Goal: Task Accomplishment & Management: Use online tool/utility

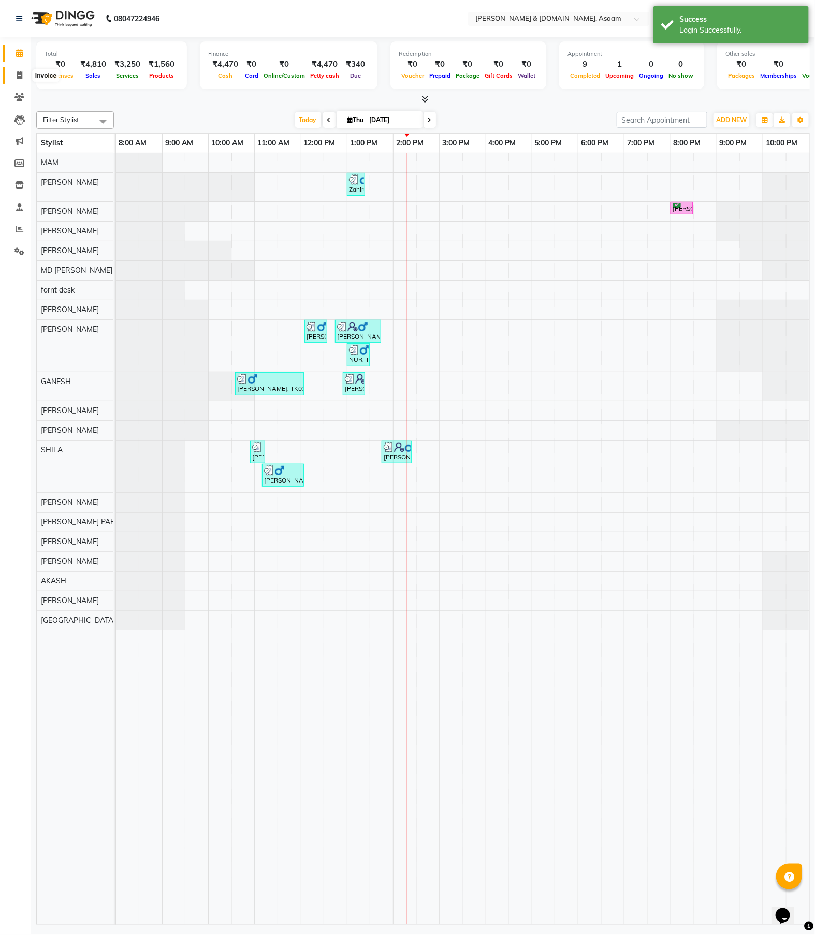
click at [14, 76] on span at bounding box center [19, 76] width 18 height 12
select select "service"
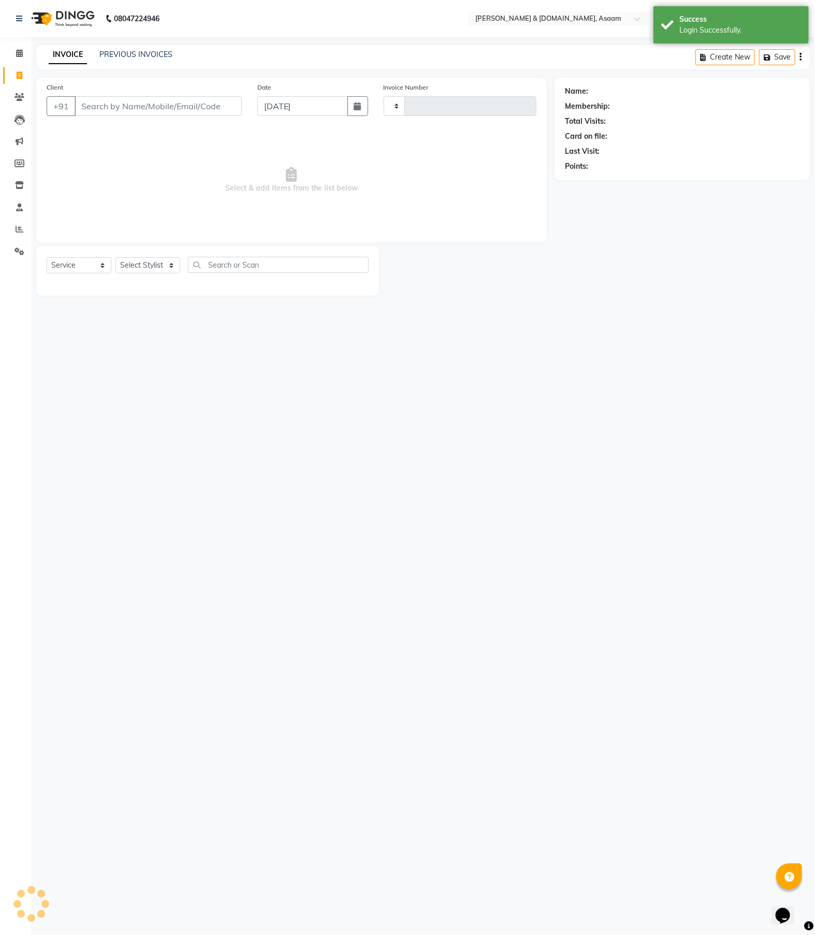
type input "5595"
select select "4608"
click at [105, 101] on input "Client" at bounding box center [158, 106] width 167 height 20
click at [120, 50] on link "PREVIOUS INVOICES" at bounding box center [135, 54] width 73 height 9
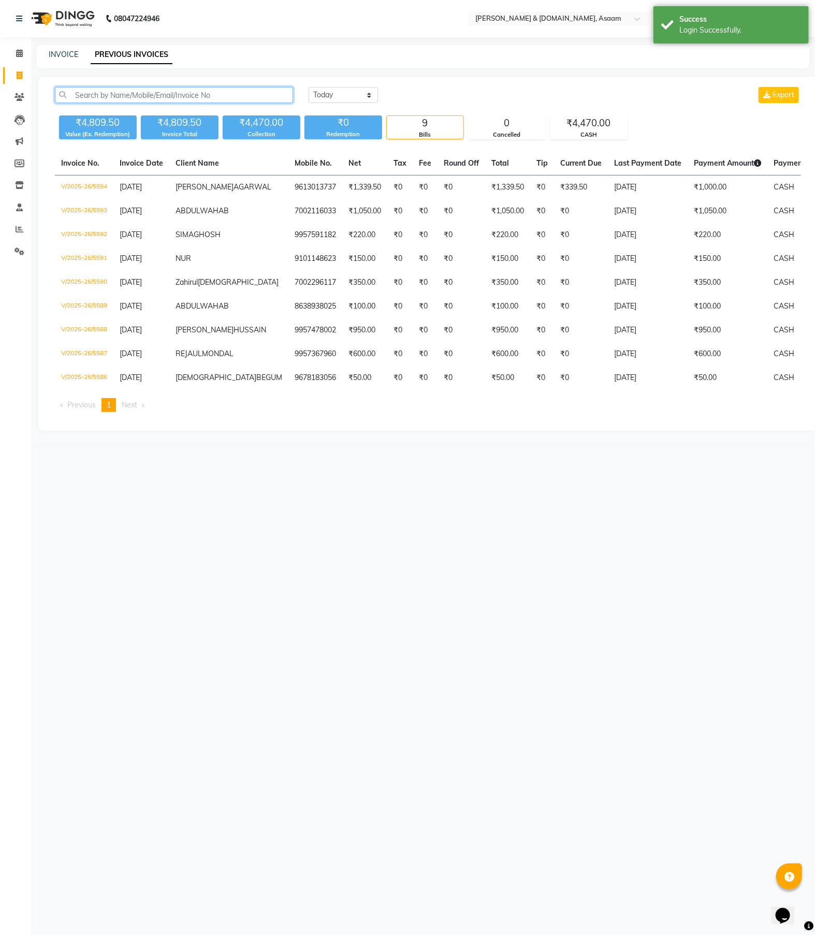
click at [120, 92] on input "text" at bounding box center [174, 95] width 238 height 16
paste input "[PERSON_NAME]"
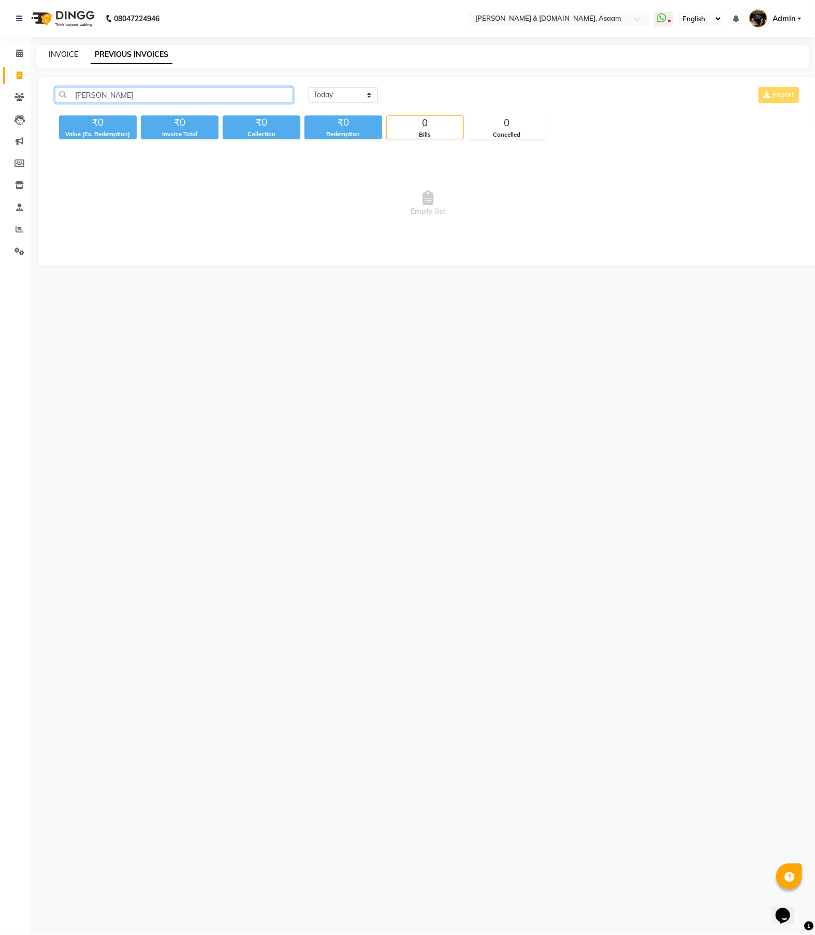
type input "[PERSON_NAME]"
click at [57, 53] on link "INVOICE" at bounding box center [64, 54] width 30 height 9
select select "service"
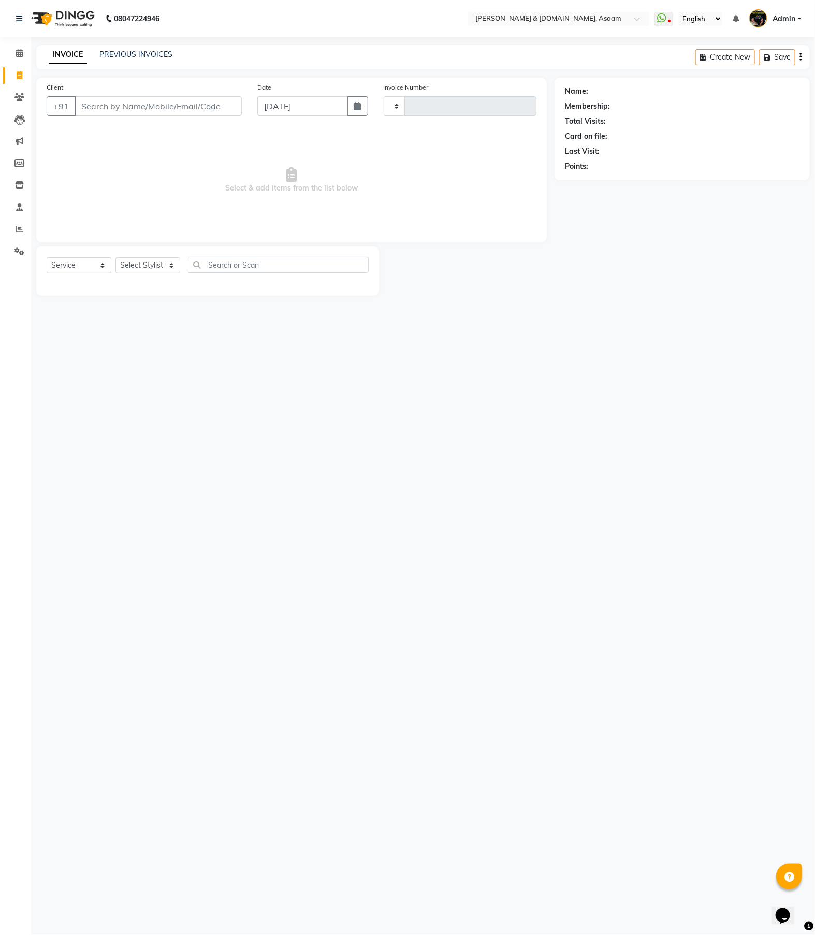
type input "5595"
select select "4608"
click at [166, 131] on ngb-highlight "9613013737" at bounding box center [182, 130] width 52 height 10
type input "9613013737"
click at [622, 89] on link "[PERSON_NAME]" at bounding box center [620, 91] width 58 height 11
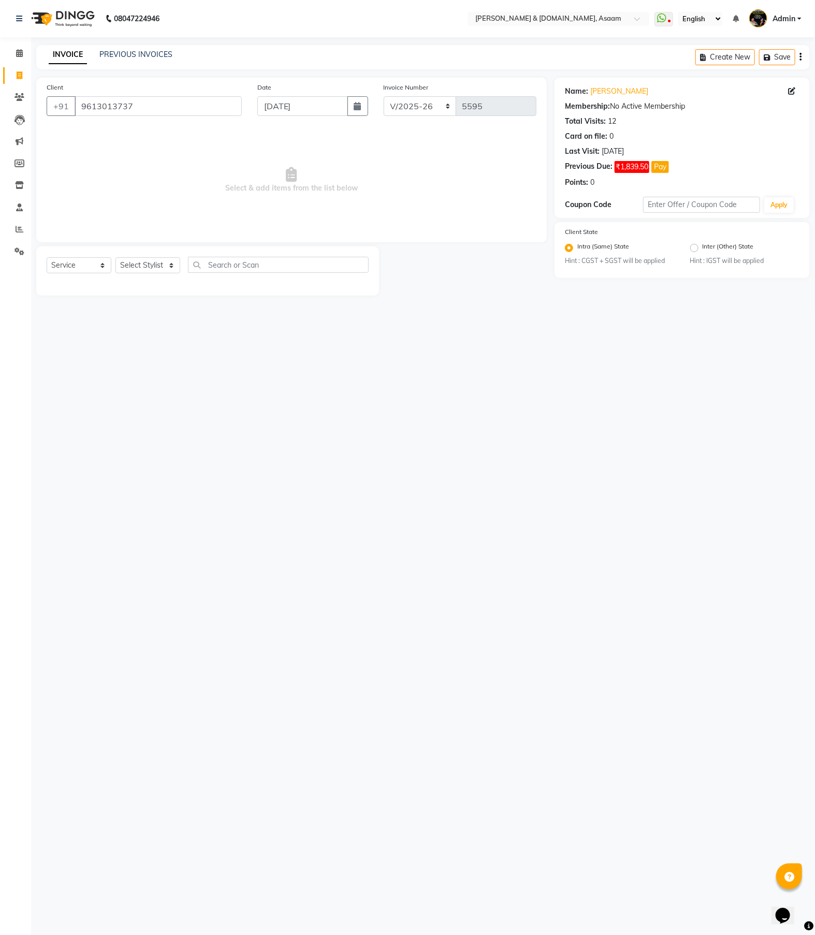
click at [795, 25] on link "Admin" at bounding box center [776, 18] width 52 height 17
click at [750, 75] on link "Sign out" at bounding box center [748, 74] width 95 height 16
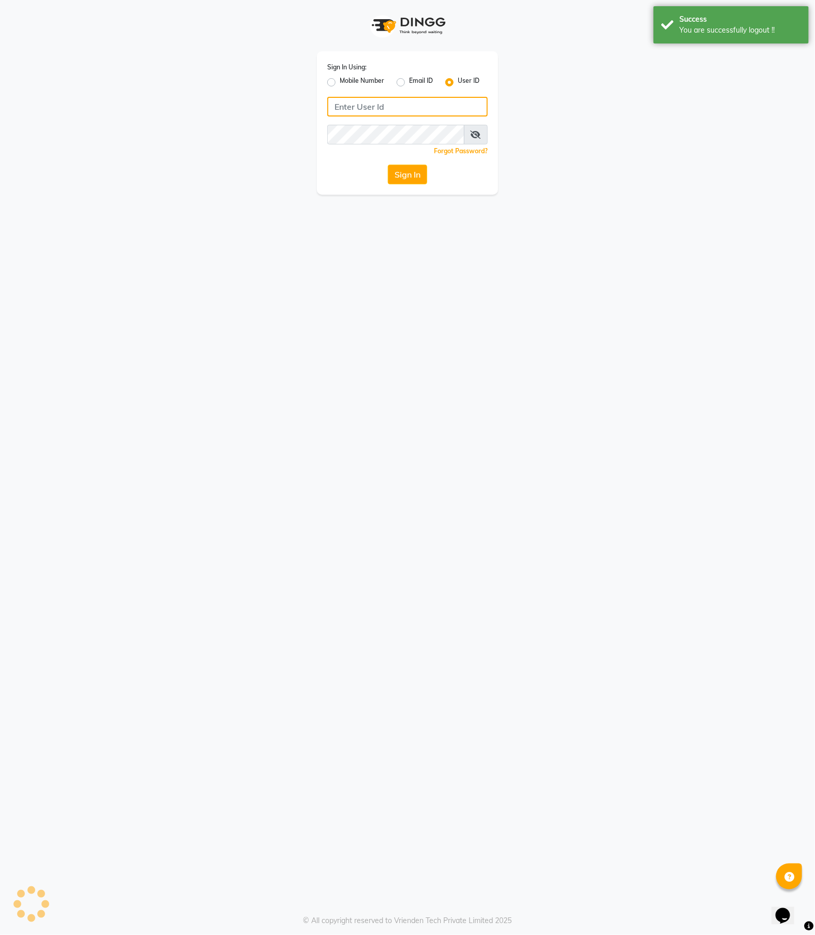
type input "9365278165"
click at [370, 80] on label "Mobile Number" at bounding box center [362, 82] width 45 height 12
click at [347, 80] on input "Mobile Number" at bounding box center [343, 79] width 7 height 7
radio input "true"
radio input "false"
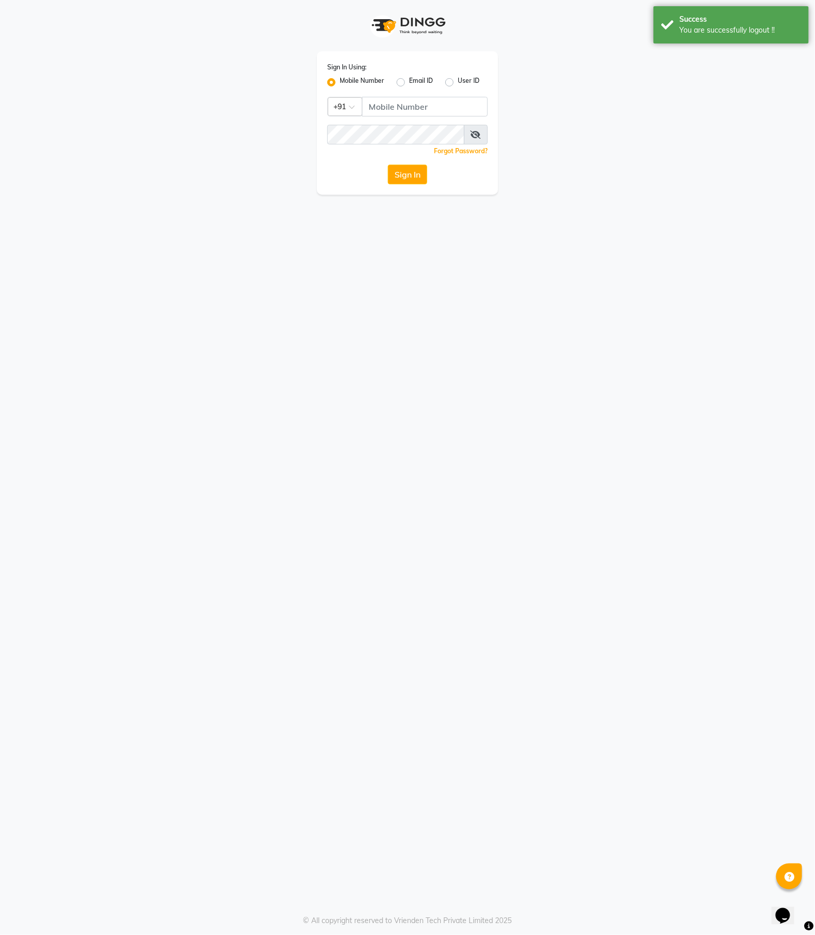
drag, startPoint x: 386, startPoint y: 93, endPoint x: 386, endPoint y: 109, distance: 15.5
click at [389, 96] on div "Sign In Using: Mobile Number Email ID User ID Country Code × +91 Remember me Fo…" at bounding box center [407, 122] width 181 height 143
click at [397, 114] on input "Username" at bounding box center [425, 107] width 126 height 20
type input "9365278165"
click at [416, 184] on div "Sign In Using: Mobile Number Email ID User ID Country Code × +91 9365278165 Rem…" at bounding box center [407, 122] width 181 height 143
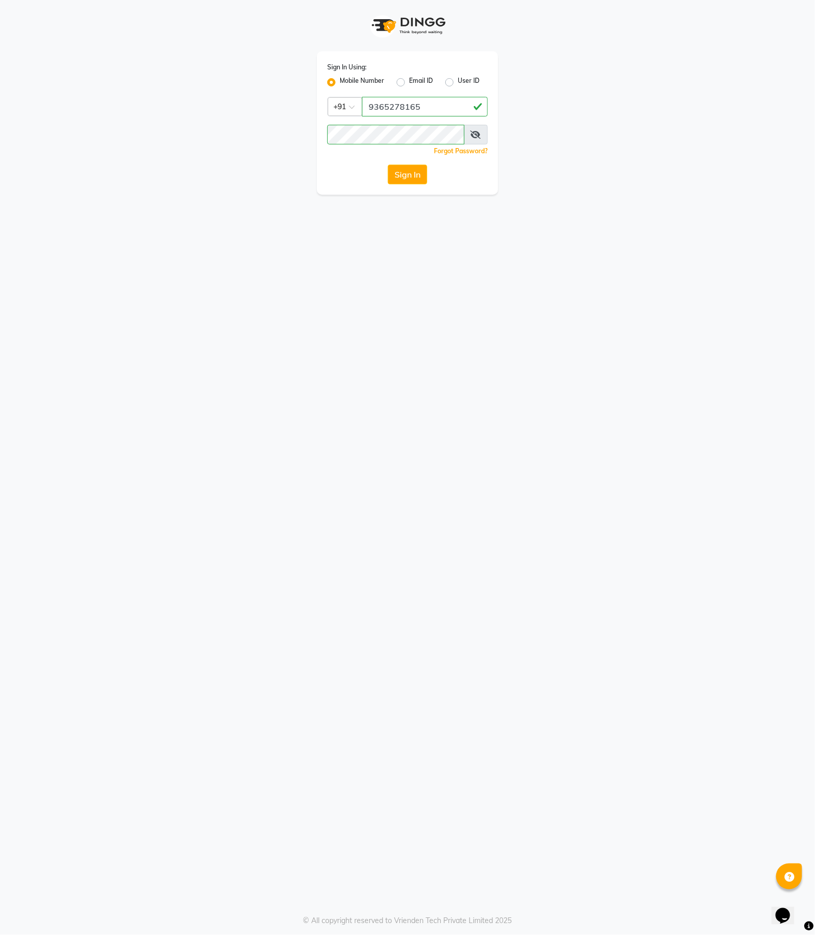
click at [430, 170] on div "Sign In" at bounding box center [407, 175] width 161 height 20
click at [418, 174] on button "Sign In" at bounding box center [407, 175] width 39 height 20
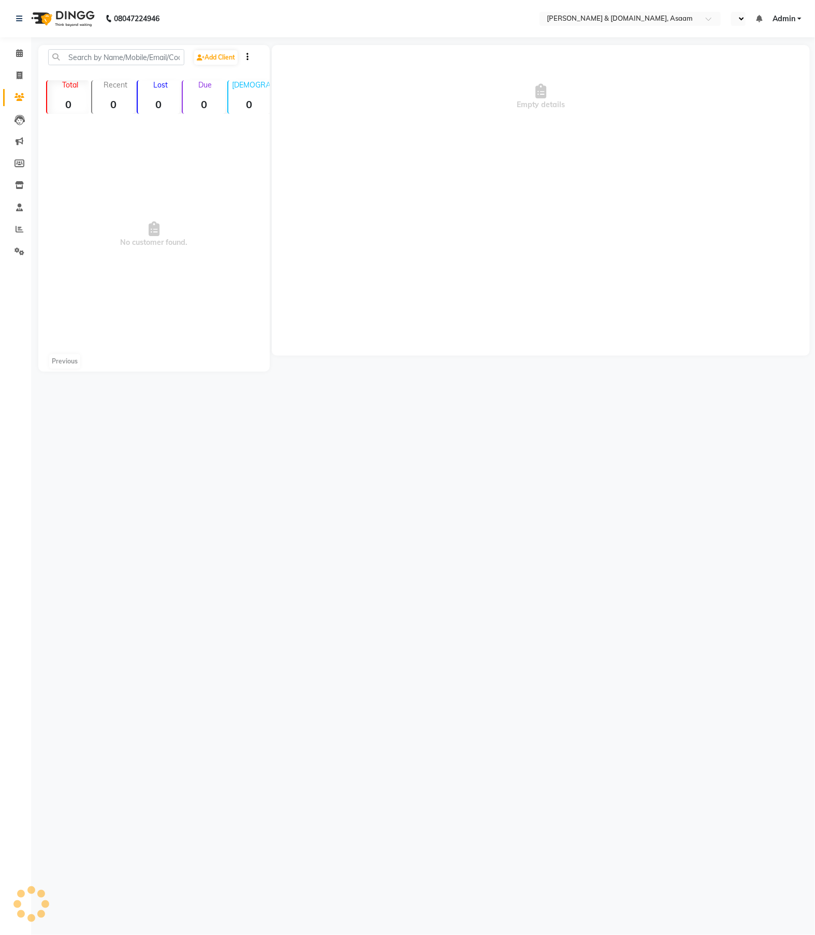
select select "en"
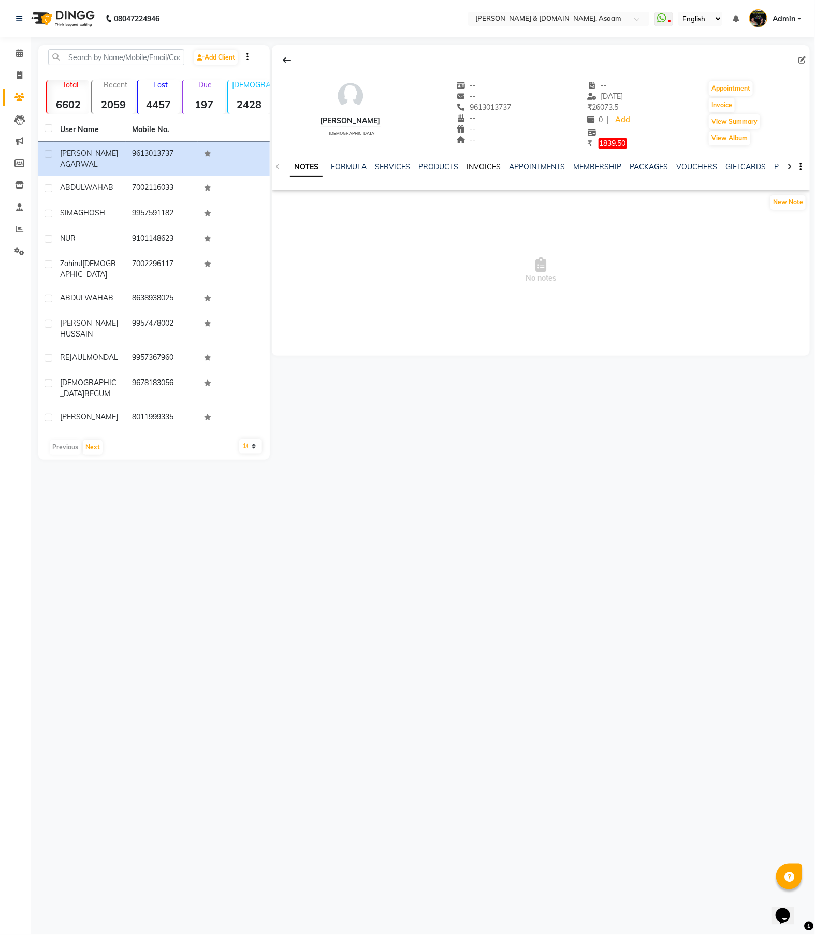
click at [475, 164] on link "INVOICES" at bounding box center [484, 166] width 34 height 9
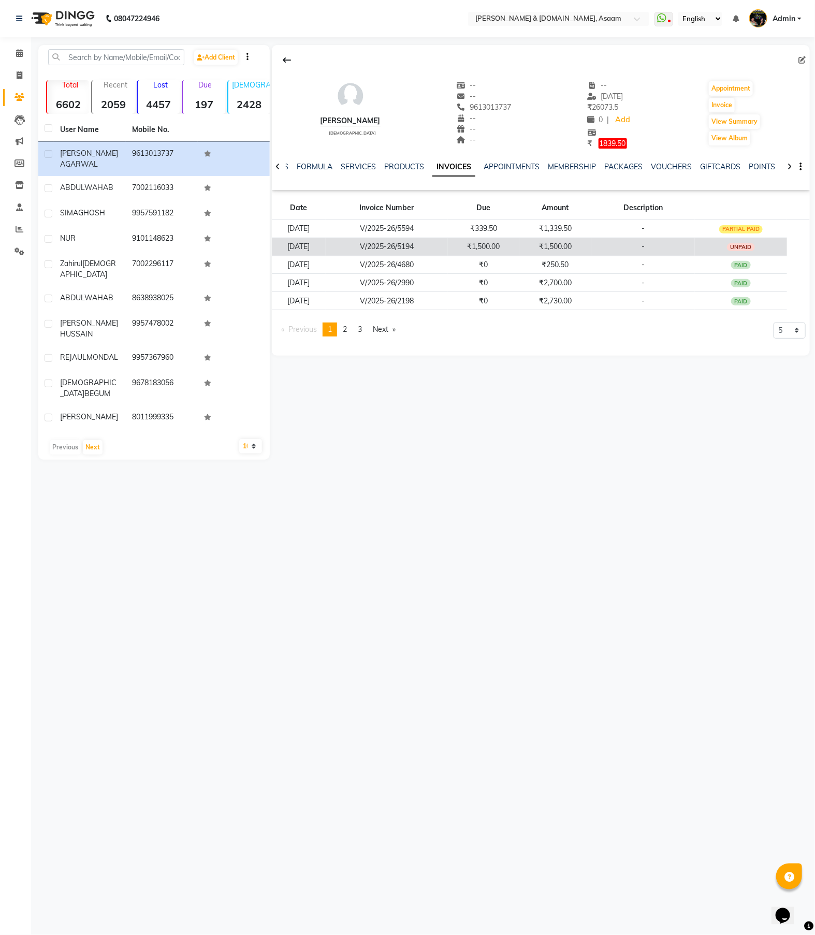
click at [604, 247] on td "-" at bounding box center [644, 247] width 104 height 18
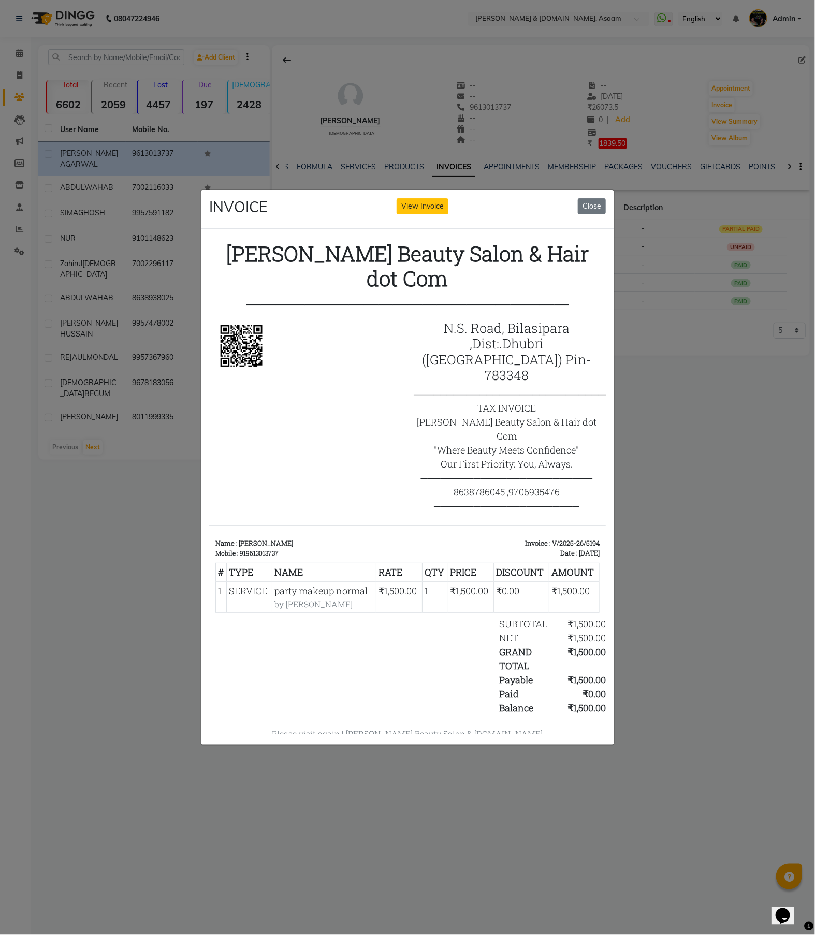
click at [572, 200] on div "INVOICE View Invoice Close" at bounding box center [407, 209] width 413 height 39
click at [597, 203] on button "Close" at bounding box center [592, 206] width 28 height 16
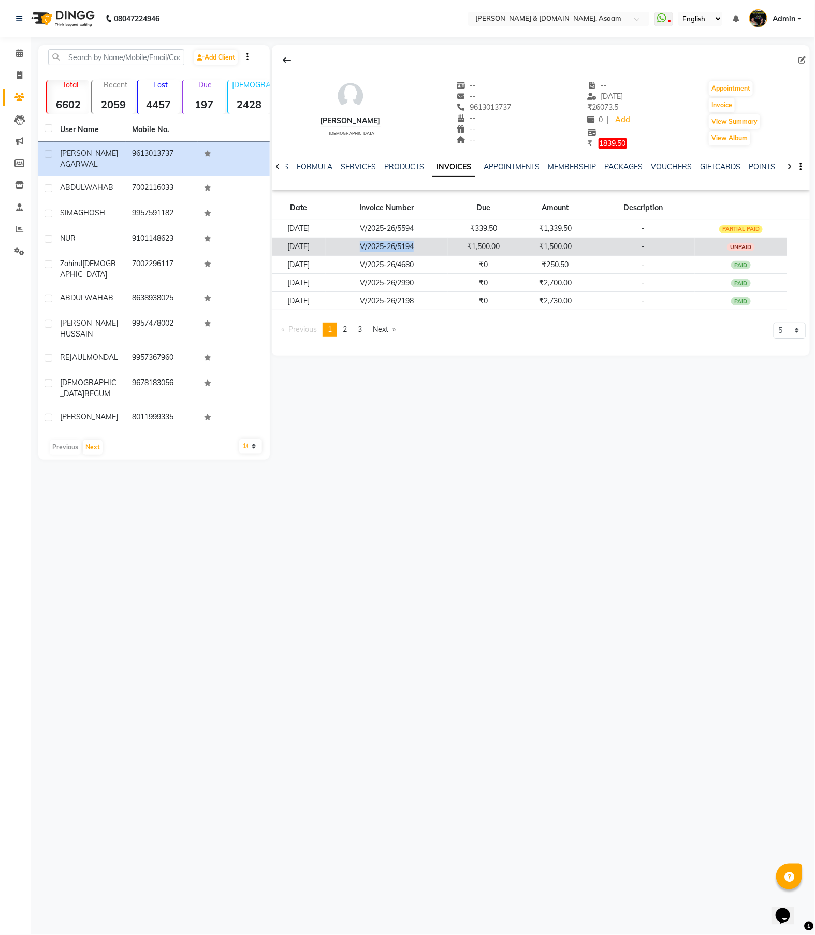
drag, startPoint x: 454, startPoint y: 249, endPoint x: 355, endPoint y: 247, distance: 98.4
click at [355, 247] on td "V/2025-26/5194" at bounding box center [387, 247] width 122 height 18
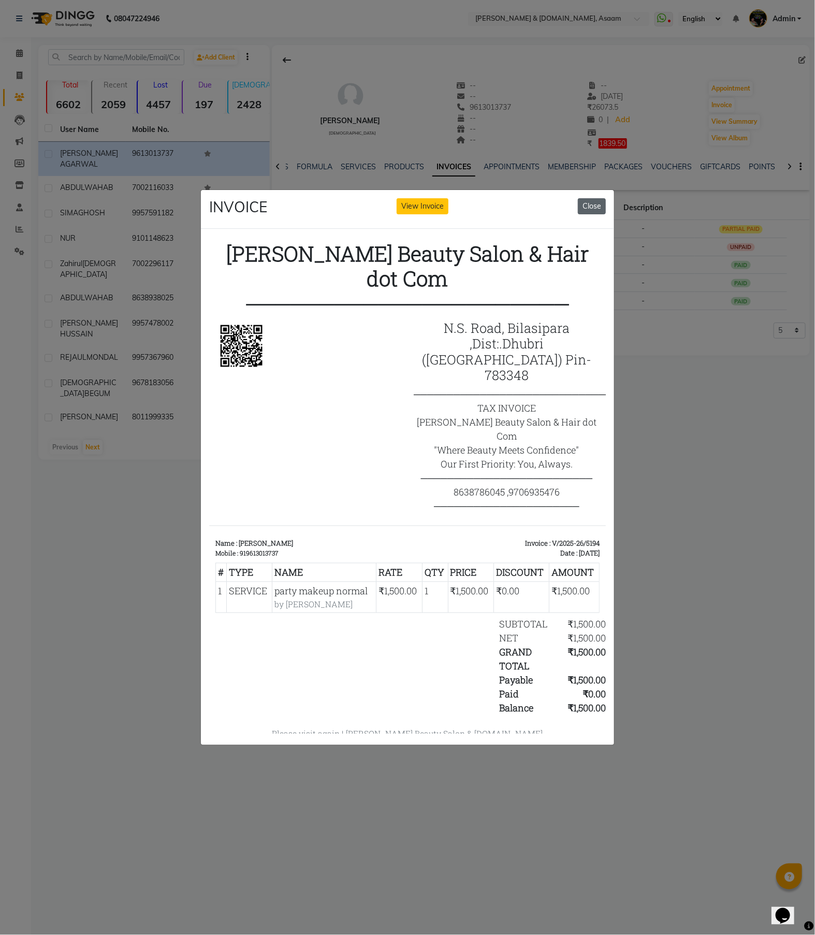
click at [592, 204] on button "Close" at bounding box center [592, 206] width 28 height 16
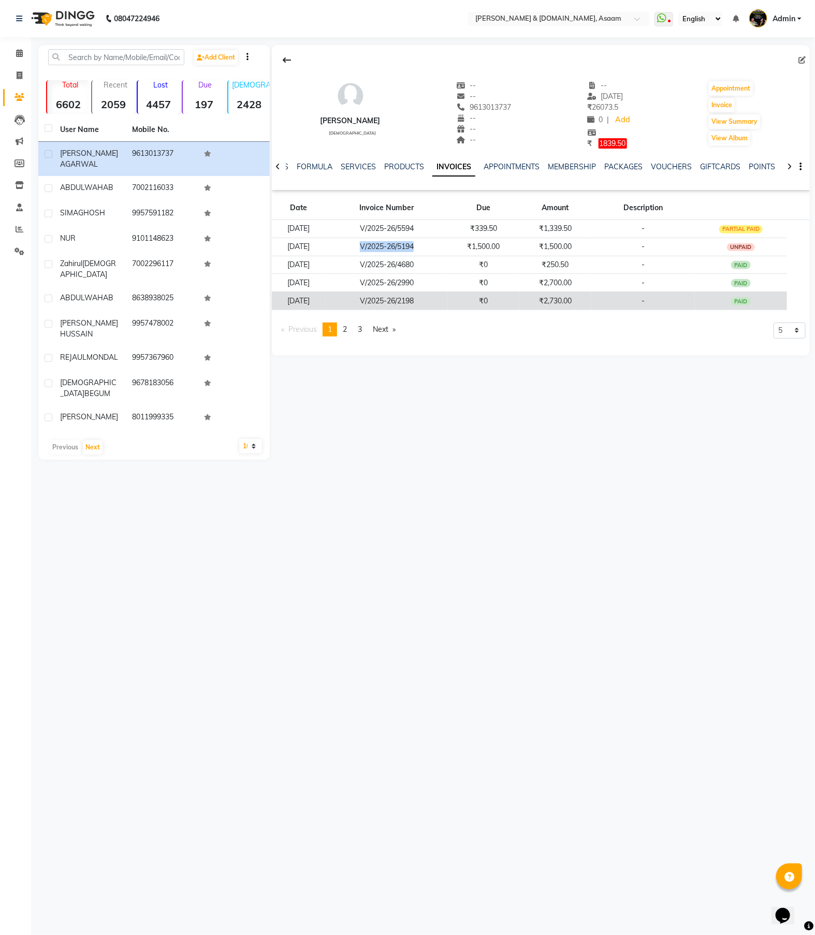
copy td "V/2025-26/5194"
click at [22, 80] on span at bounding box center [19, 76] width 18 height 12
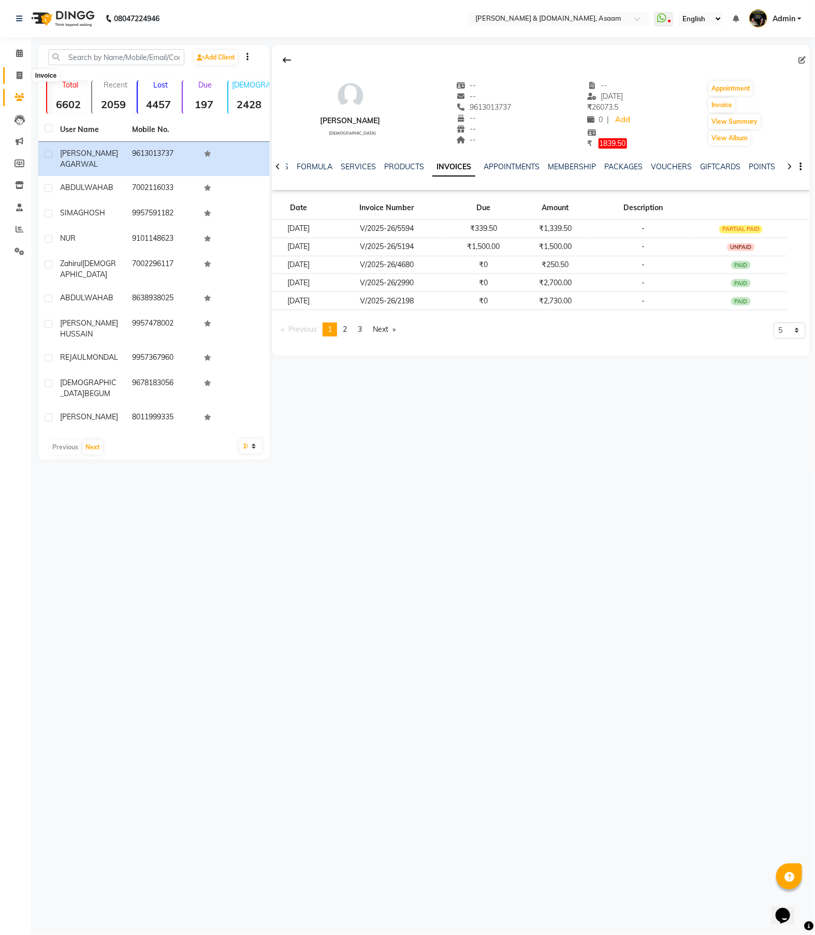
select select "service"
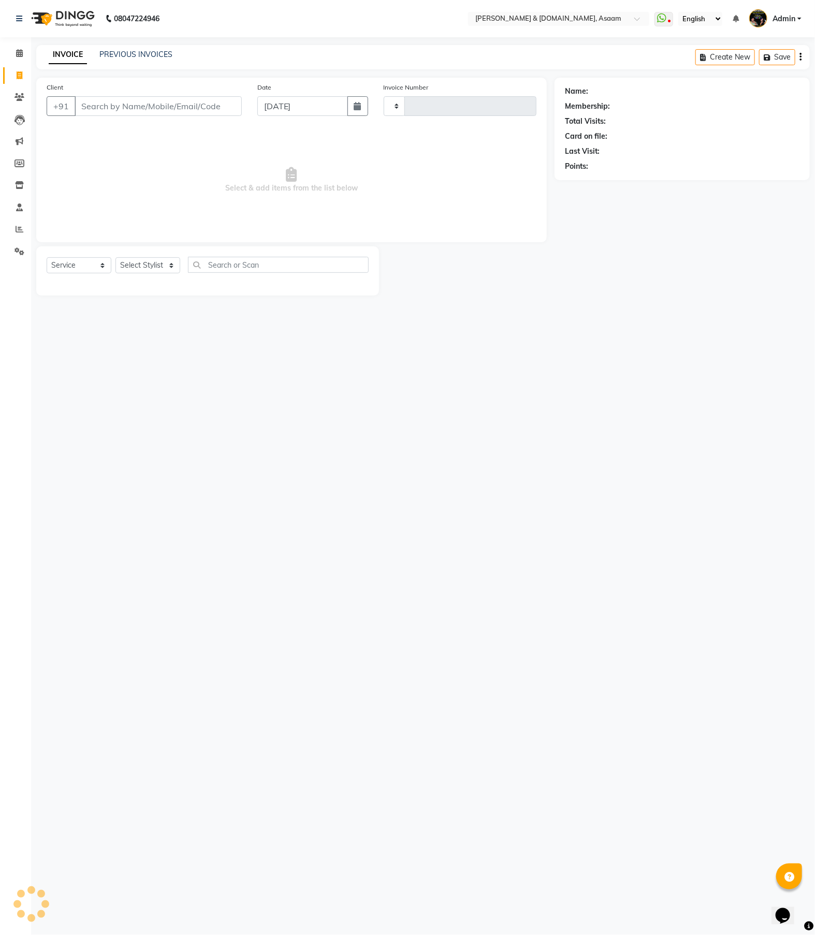
type input "5595"
select select "4608"
click at [121, 110] on input "Client" at bounding box center [158, 106] width 167 height 20
click at [139, 33] on nav "08047224946 Select Location × [PERSON_NAME] & [DOMAIN_NAME], Asaam WhatsApp Sta…" at bounding box center [407, 18] width 815 height 37
click at [136, 55] on link "PREVIOUS INVOICES" at bounding box center [135, 54] width 73 height 9
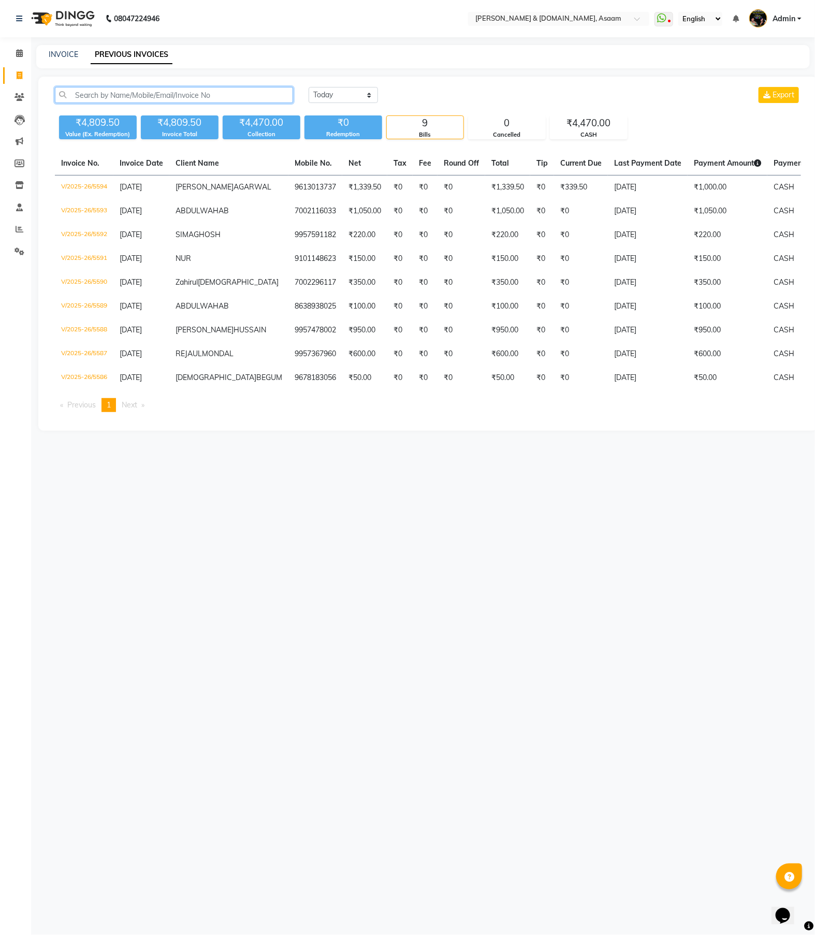
click at [117, 95] on input "text" at bounding box center [174, 95] width 238 height 16
paste input "V/2025-26/5194"
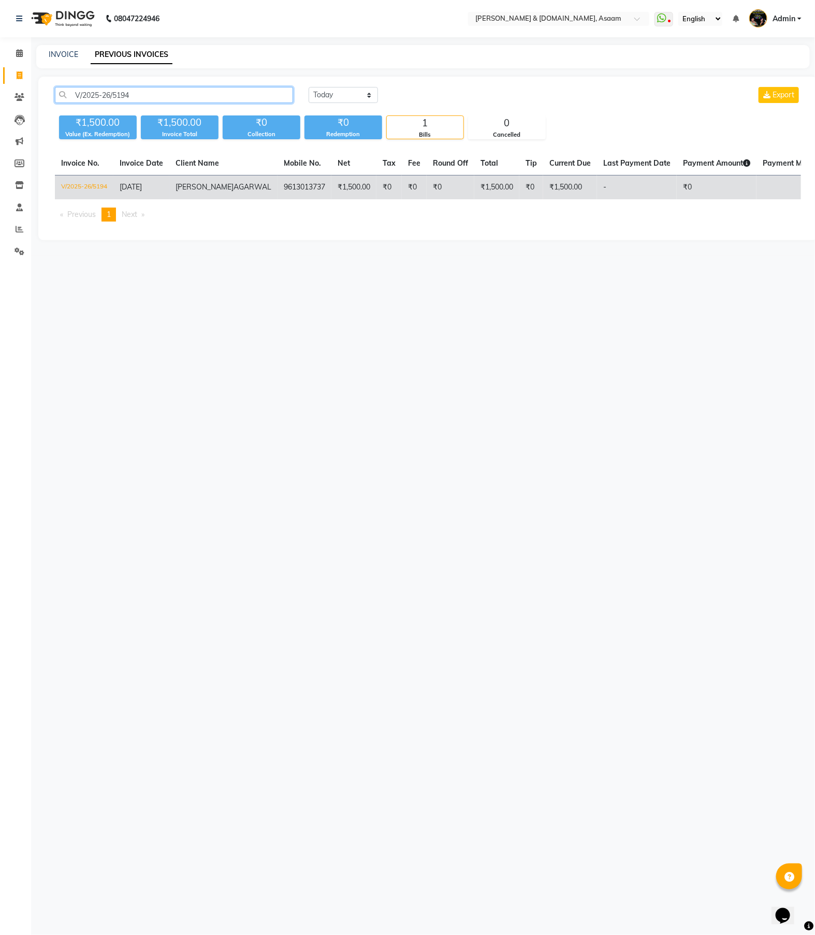
type input "V/2025-26/5194"
click at [332, 189] on td "₹1,500.00" at bounding box center [354, 188] width 45 height 24
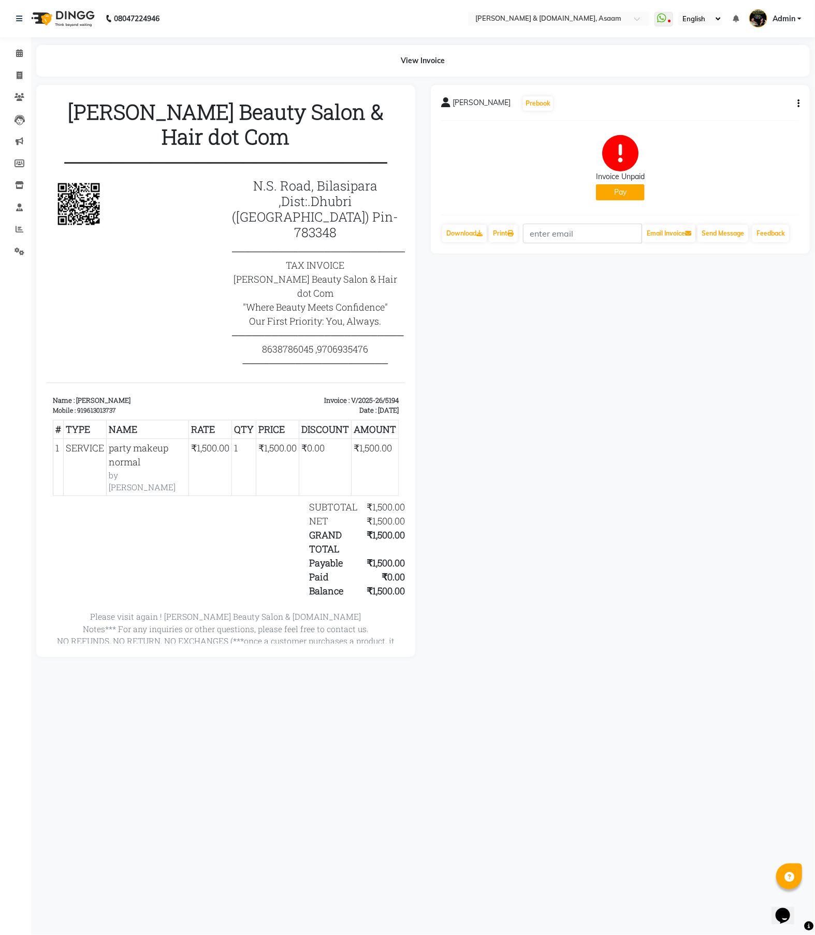
click at [800, 104] on div "[PERSON_NAME] Prebook Invoice Unpaid Pay Download Print Email Invoice Send Mess…" at bounding box center [620, 169] width 379 height 169
click at [800, 104] on div "NILAM AGARWAL Prebook Invoice Unpaid Pay Download Print Email Invoice Send Mess…" at bounding box center [620, 169] width 379 height 169
click at [801, 104] on div "NILAM AGARWAL Prebook Invoice Unpaid Pay Download Print Email Invoice Send Mess…" at bounding box center [620, 169] width 379 height 169
click at [796, 102] on button "button" at bounding box center [797, 103] width 6 height 11
click at [726, 111] on div "Edit Invoice" at bounding box center [747, 116] width 71 height 13
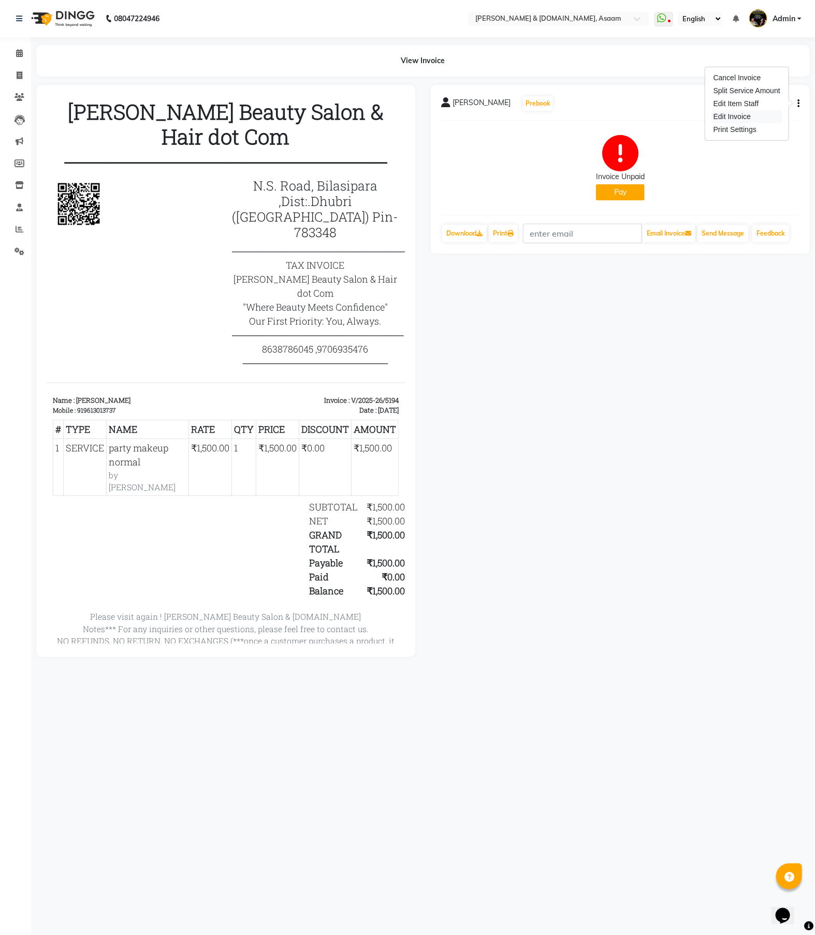
select select "service"
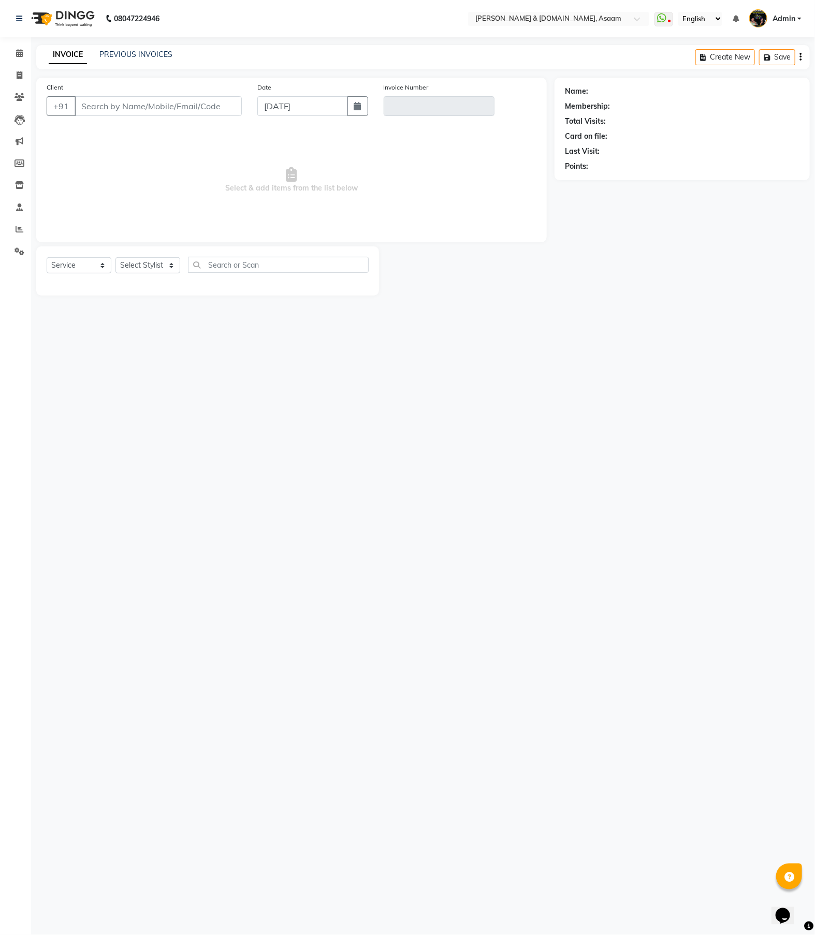
type input "9613013737"
type input "V/2025-26/5194"
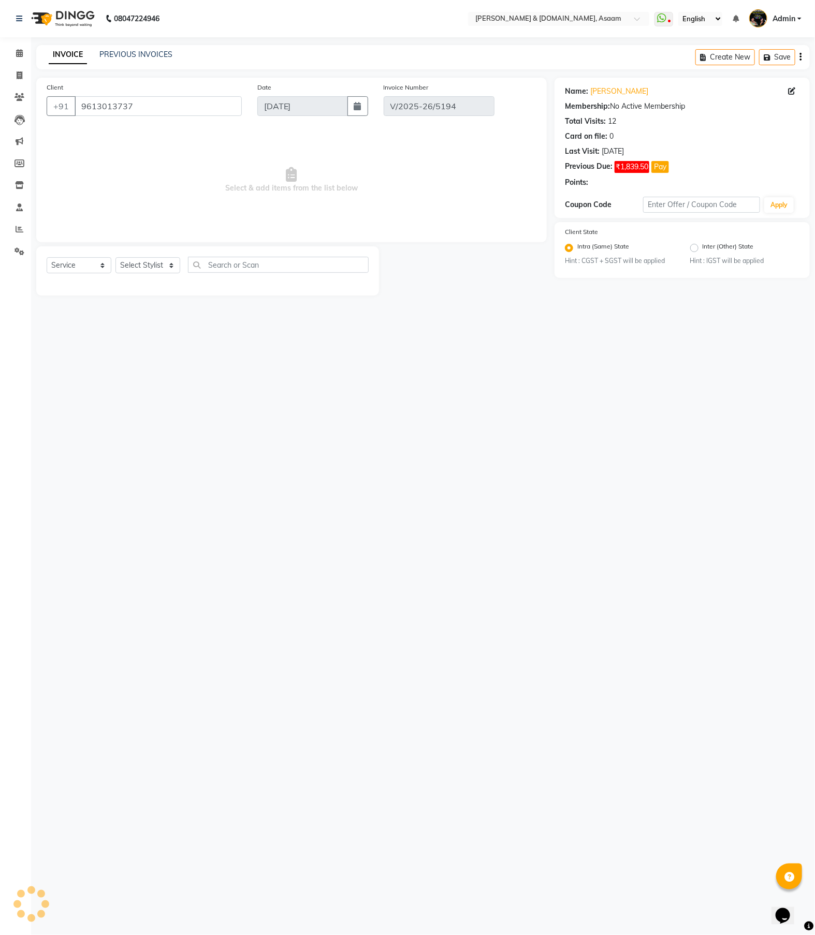
type input "[DATE]"
select select "select"
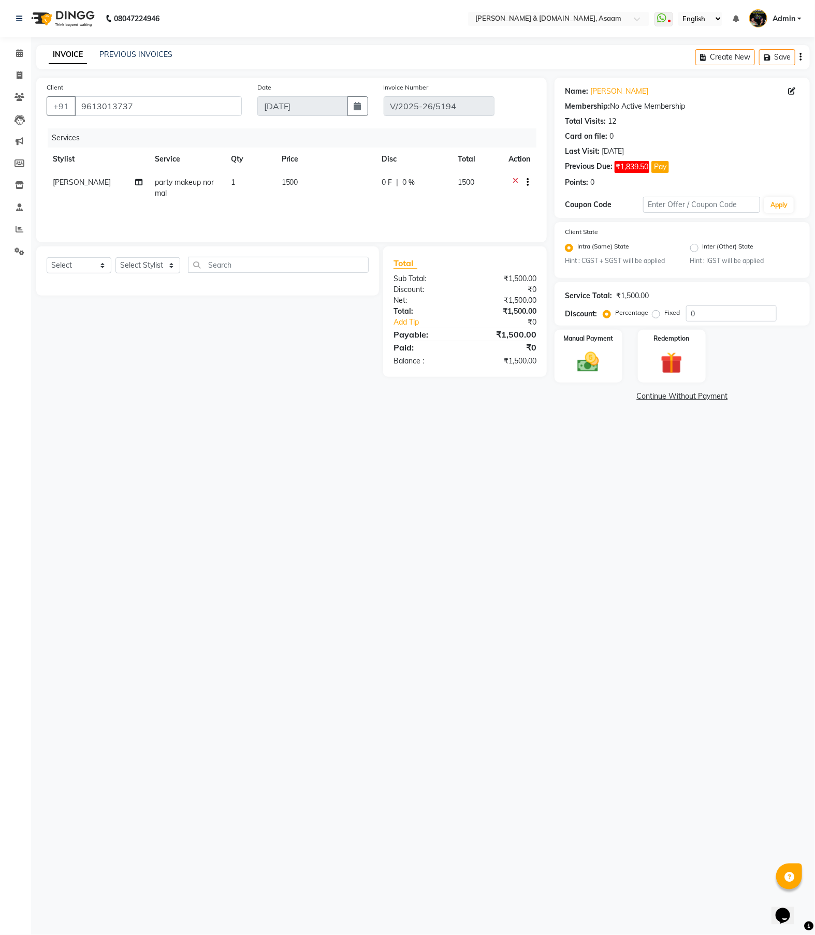
drag, startPoint x: 369, startPoint y: 167, endPoint x: 378, endPoint y: 190, distance: 24.6
click at [369, 167] on th "Price" at bounding box center [326, 159] width 100 height 23
click at [382, 185] on span "0 F" at bounding box center [387, 182] width 10 height 11
select select "41665"
drag, startPoint x: 388, startPoint y: 185, endPoint x: 364, endPoint y: 187, distance: 24.4
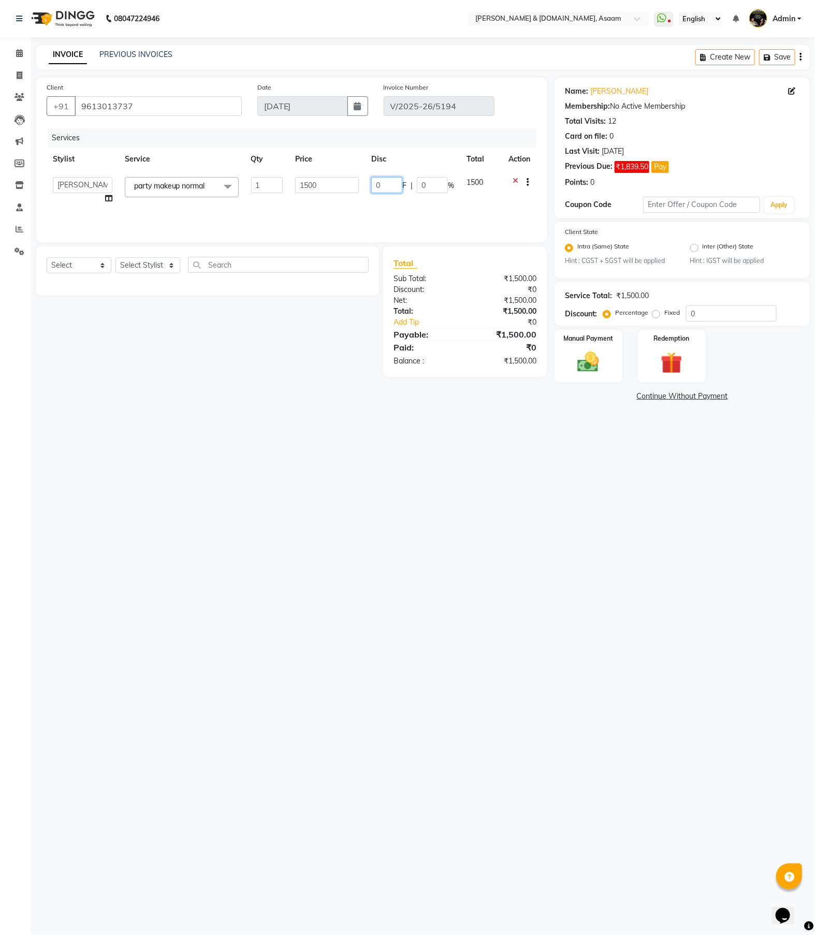
click at [364, 187] on tr "AKASH AKIB DEEPU fornt desk GANESH HRISHIKA PARLOUR JITU KARNA DAS LALITA MAM M…" at bounding box center [292, 190] width 490 height 39
type input "700"
click at [169, 311] on div "Select Service Product Membership Package Voucher Prepaid Gift Card Select Styl…" at bounding box center [203, 312] width 351 height 131
click at [713, 397] on link "Continue Without Payment" at bounding box center [682, 396] width 251 height 11
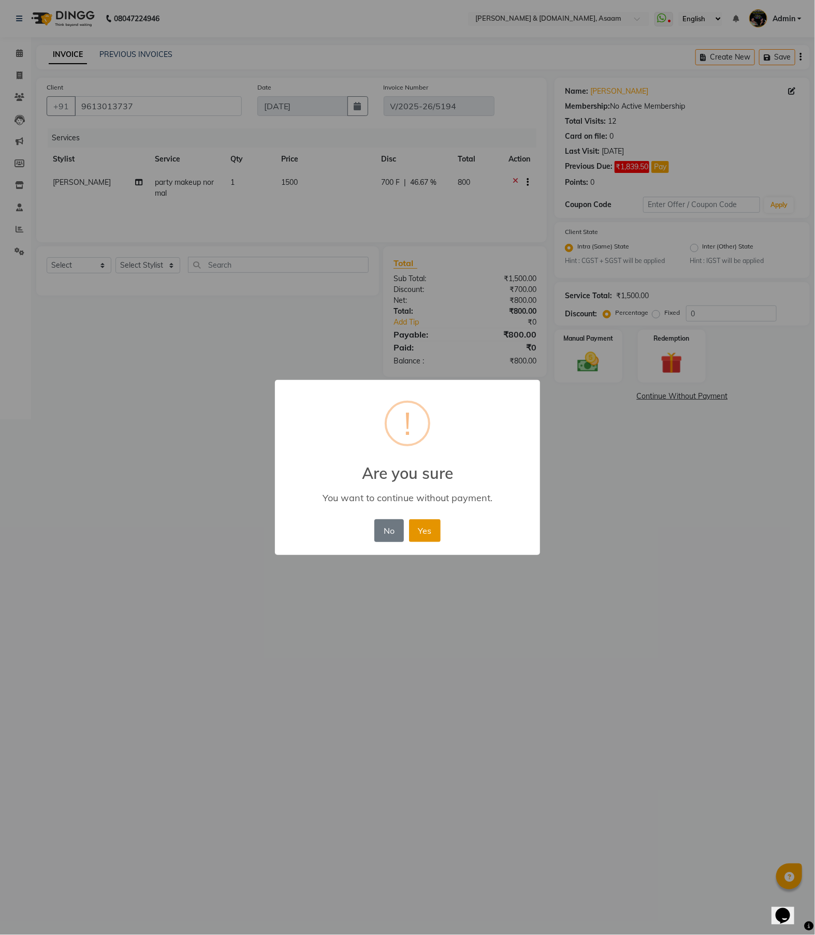
click at [414, 530] on button "Yes" at bounding box center [425, 531] width 32 height 23
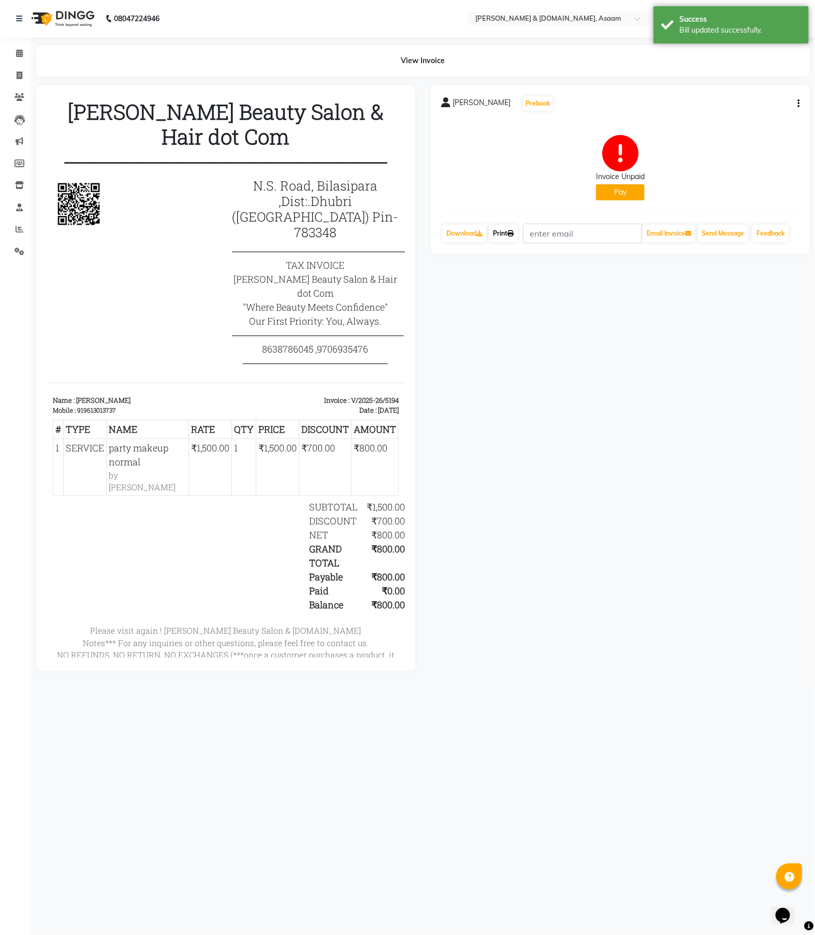
click at [514, 231] on icon at bounding box center [511, 234] width 6 height 6
click at [18, 81] on span at bounding box center [19, 76] width 18 height 12
select select "service"
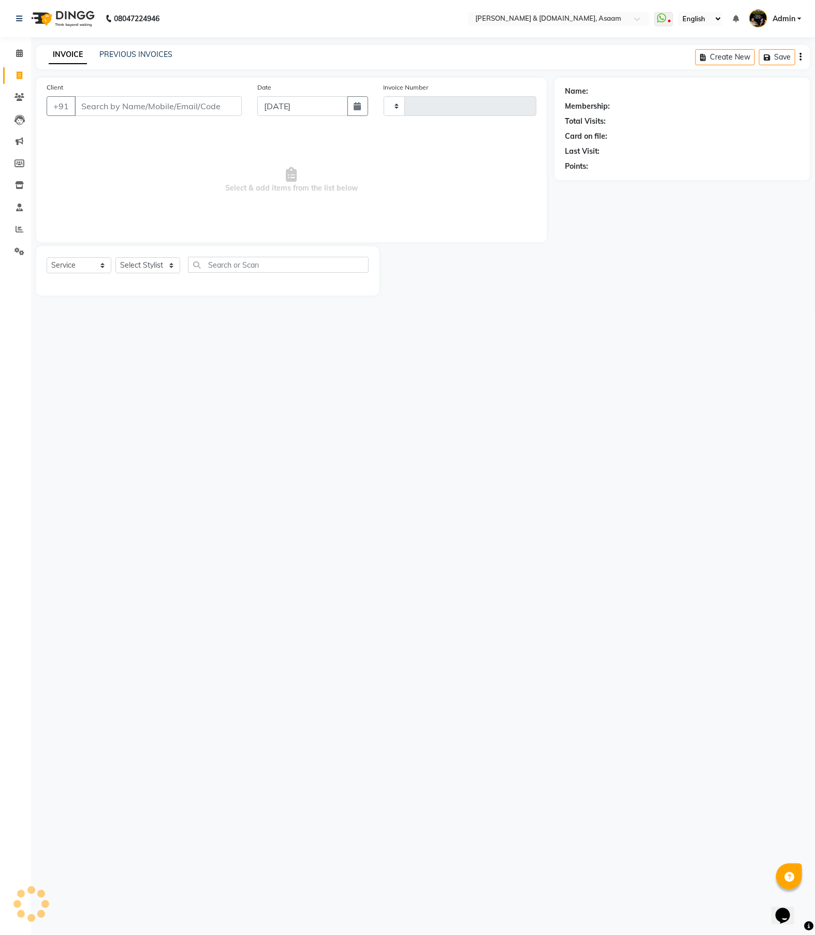
type input "5595"
select select "4608"
click at [150, 59] on link "PREVIOUS INVOICES" at bounding box center [135, 54] width 73 height 9
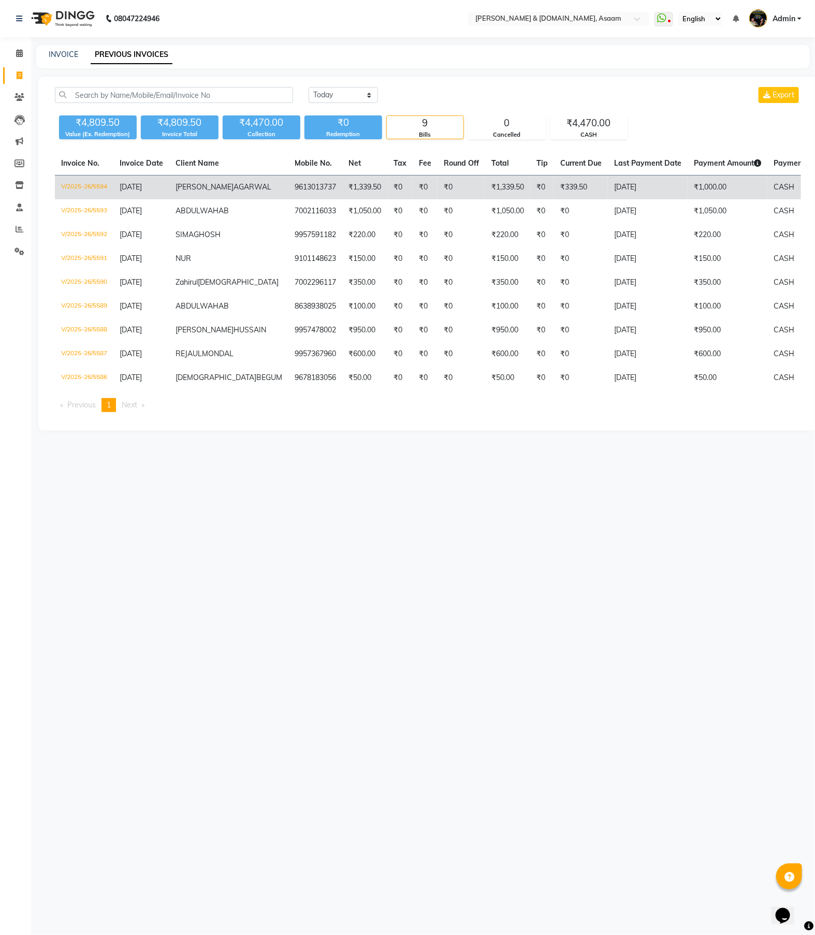
click at [234, 192] on span "AGARWAL" at bounding box center [253, 186] width 38 height 9
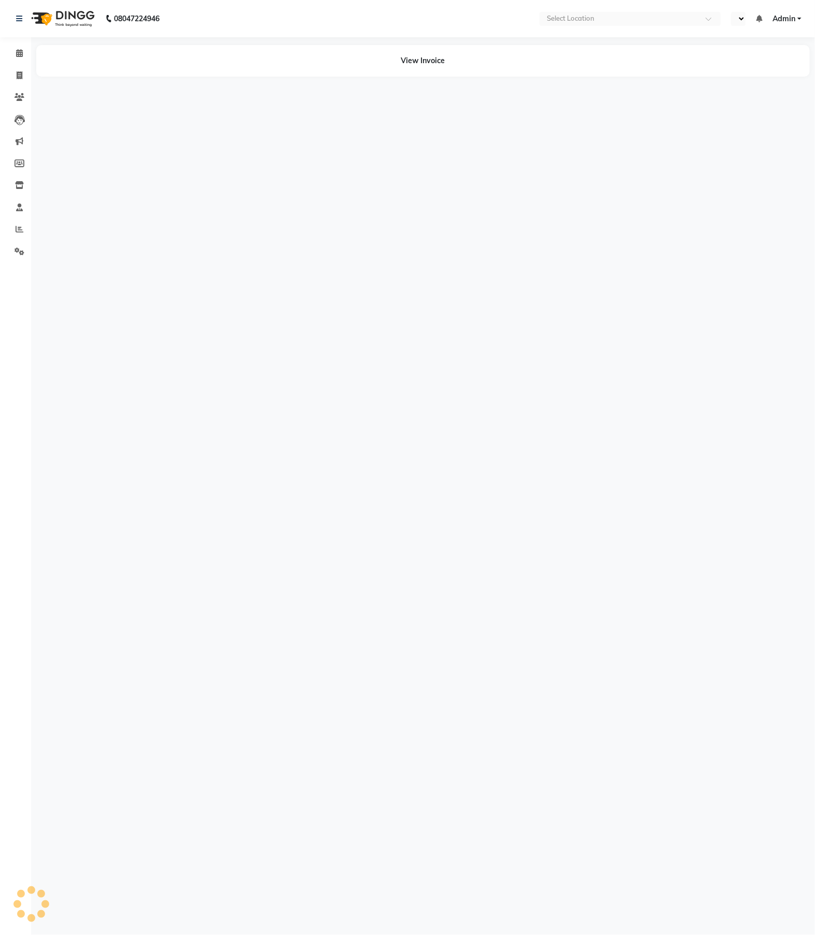
select select "en"
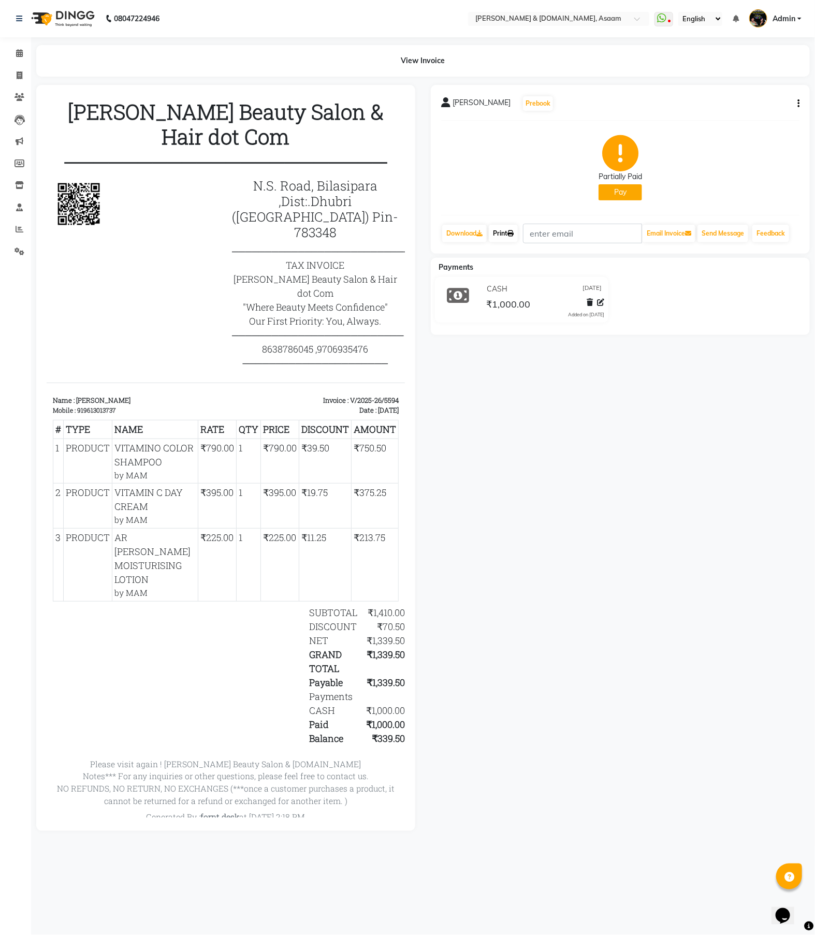
click at [504, 237] on link "Print" at bounding box center [503, 234] width 29 height 18
